Goal: Task Accomplishment & Management: Manage account settings

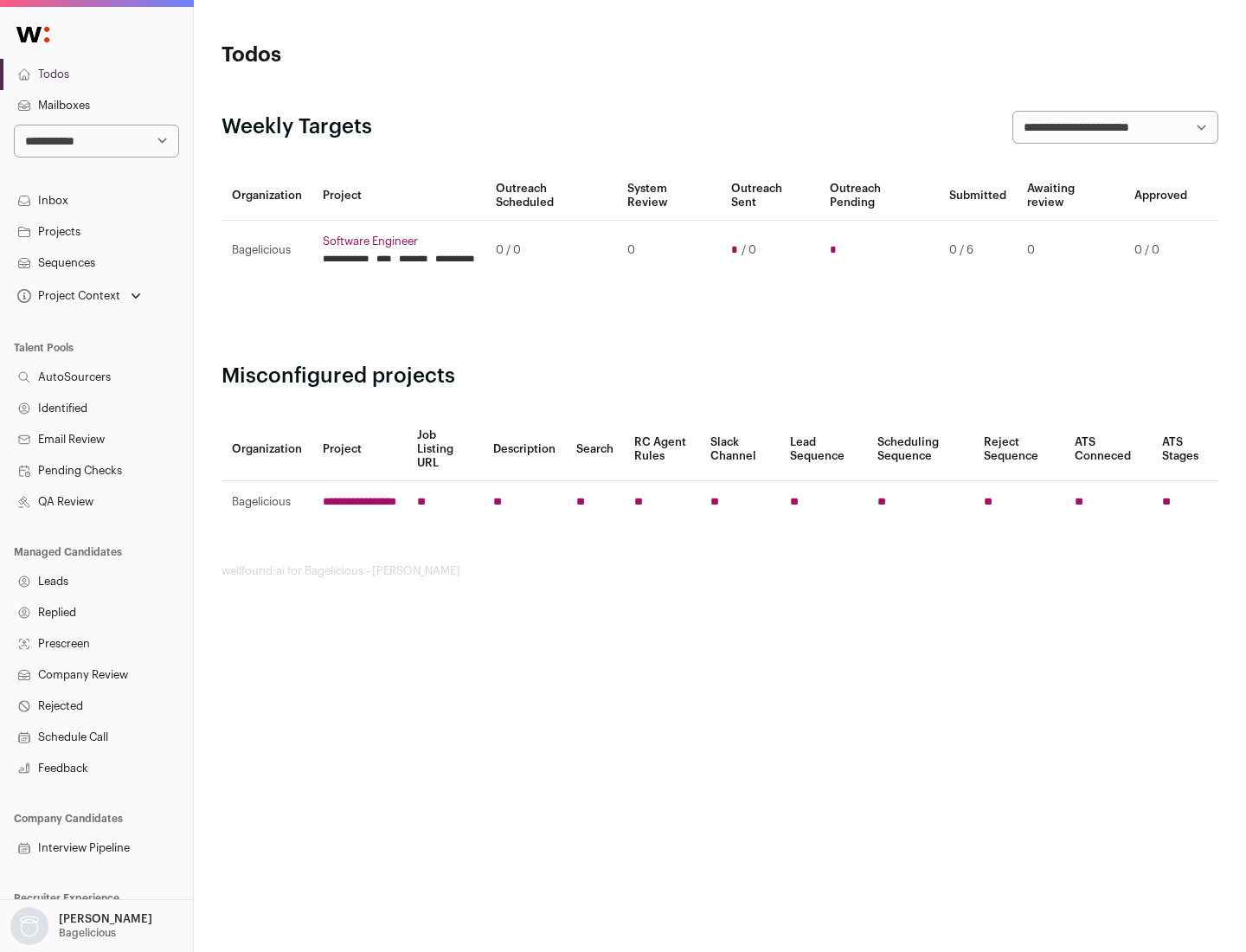
click at [96, 231] on link "Projects" at bounding box center [97, 231] width 193 height 31
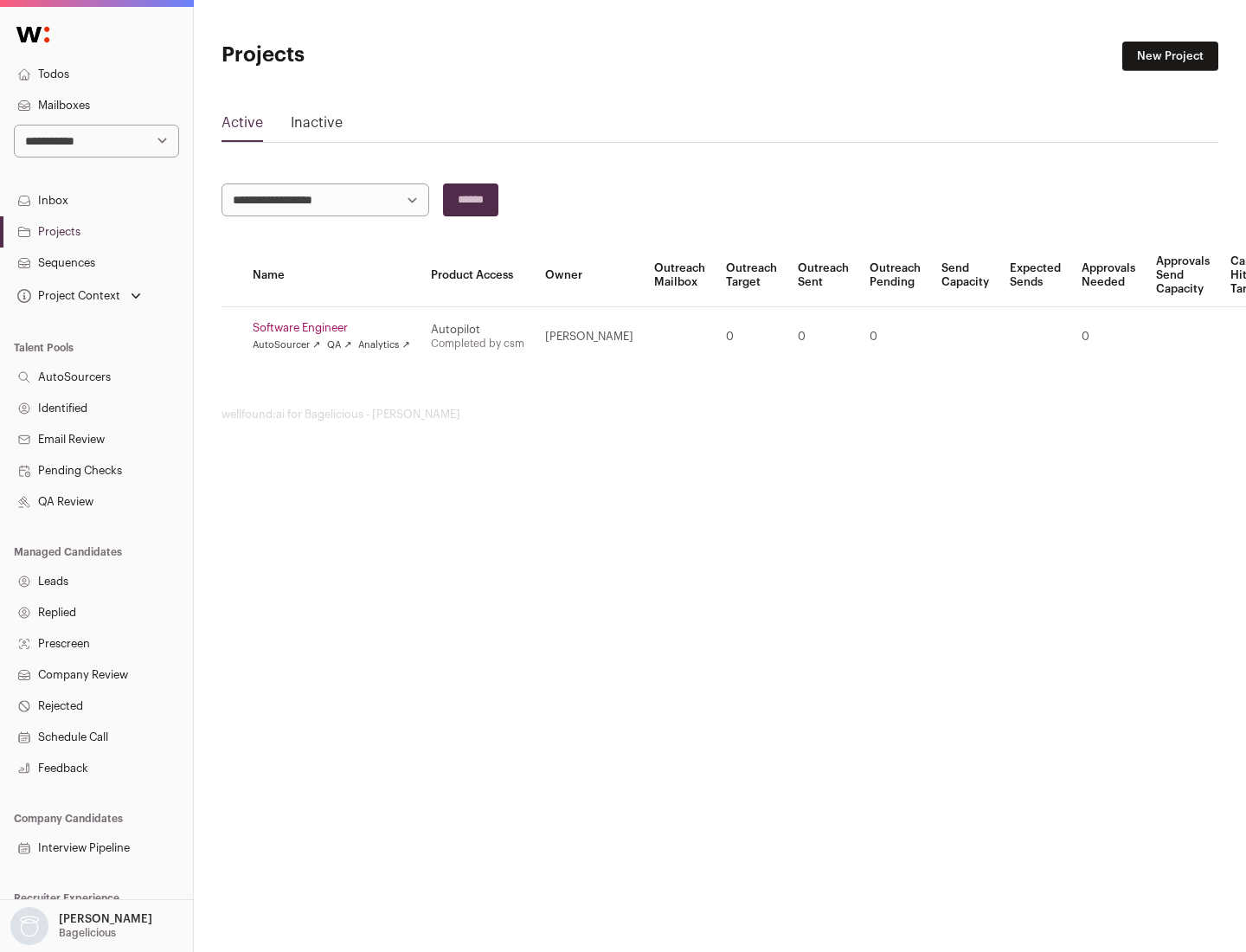
click at [337, 328] on link "Software Engineer" at bounding box center [332, 328] width 157 height 14
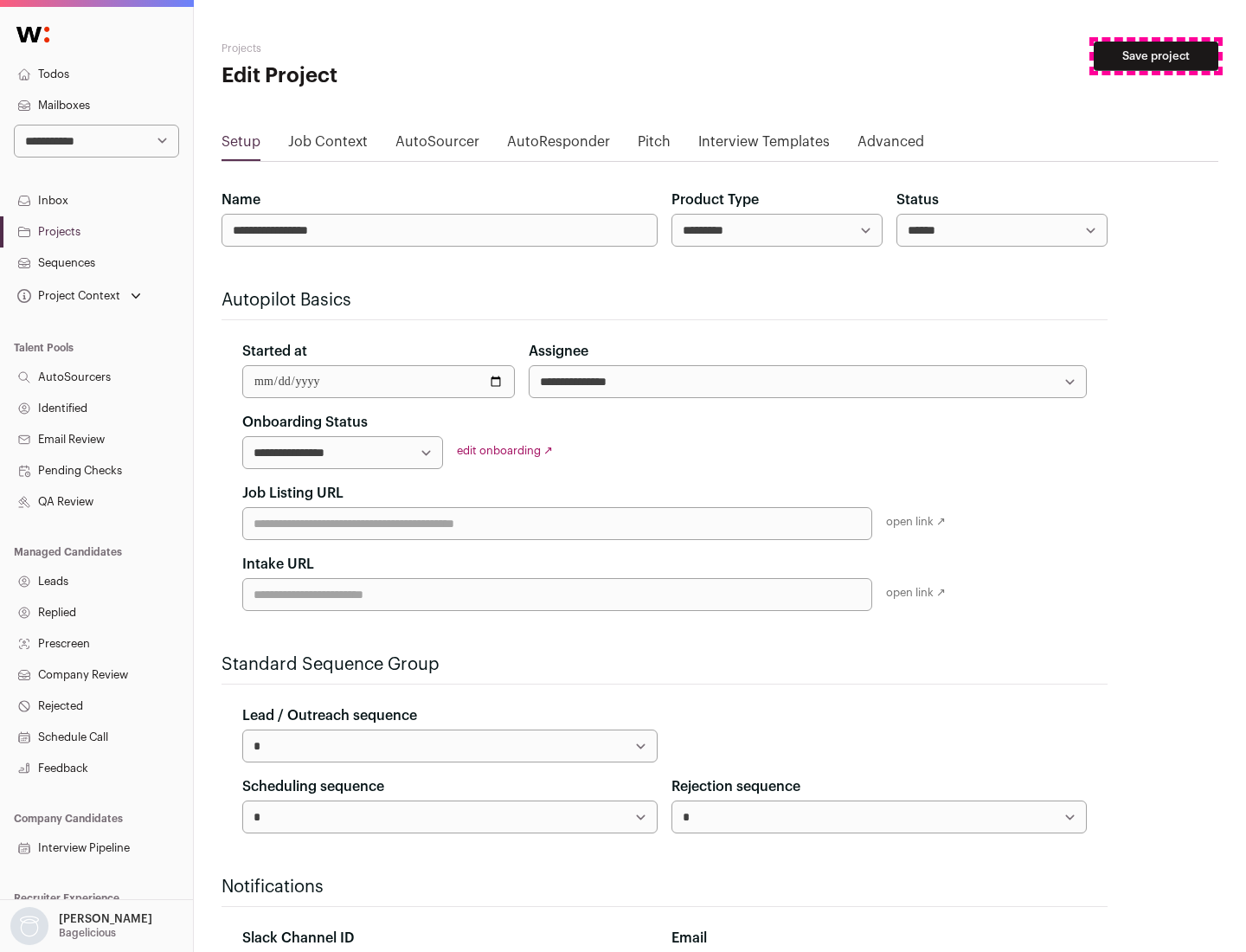
click at [1156, 56] on button "Save project" at bounding box center [1156, 57] width 125 height 30
